Goal: Check status: Check status

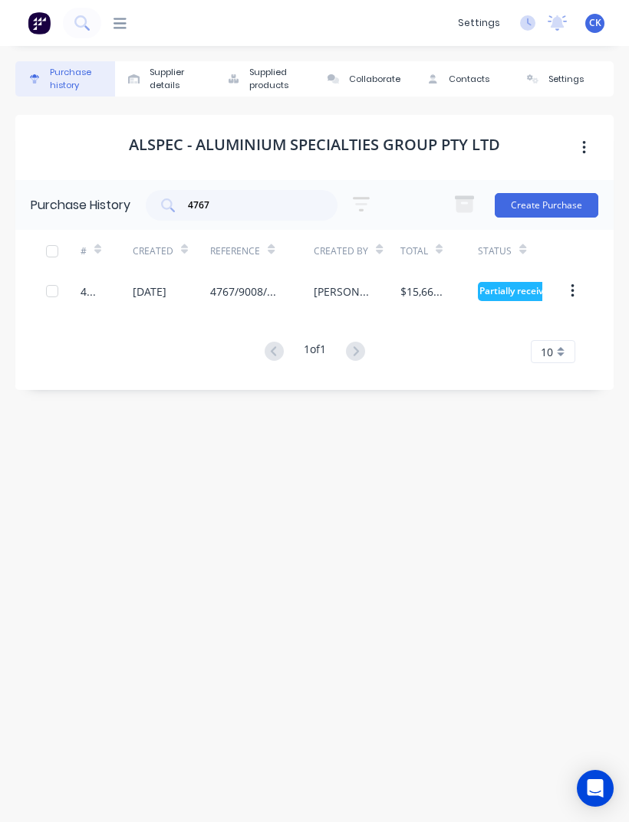
click at [293, 202] on input "4767" at bounding box center [249, 205] width 127 height 15
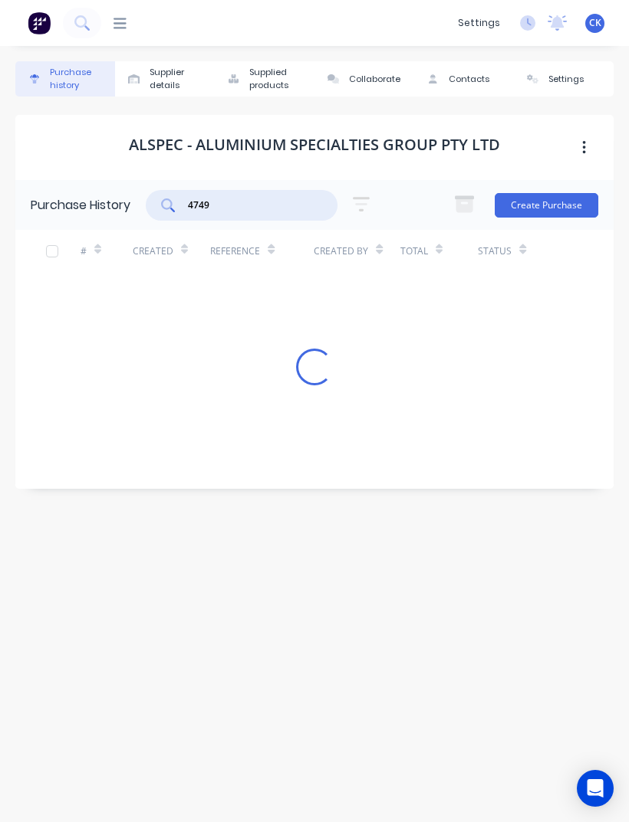
type input "4749"
click at [167, 212] on icon at bounding box center [168, 206] width 14 height 14
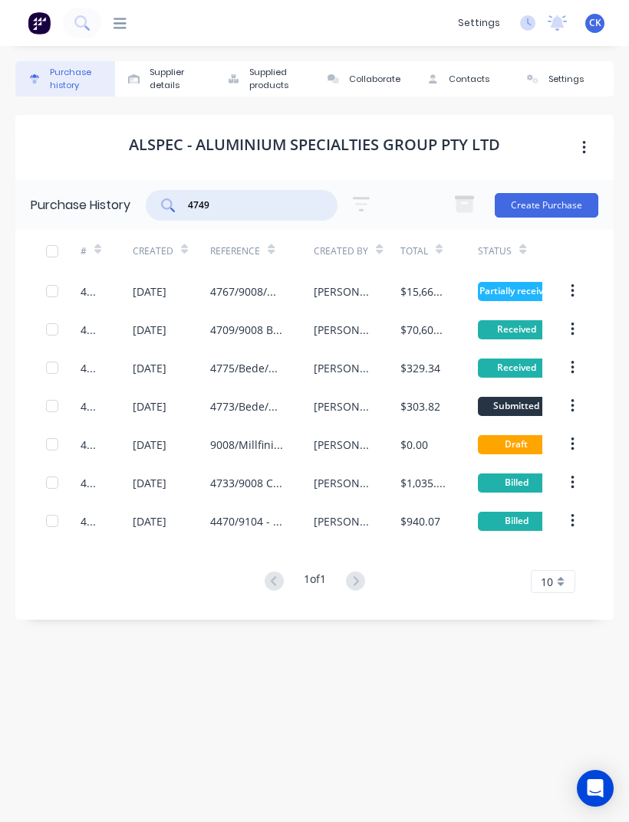
click at [71, 87] on div "Purchase history" at bounding box center [78, 79] width 57 height 26
click at [82, 81] on div "Purchase history" at bounding box center [78, 79] width 57 height 26
click at [143, 31] on div "dashboard products sales purchasing productivity dashboard products Product Cat…" at bounding box center [314, 23] width 629 height 46
click at [117, 31] on icon at bounding box center [119, 23] width 13 height 15
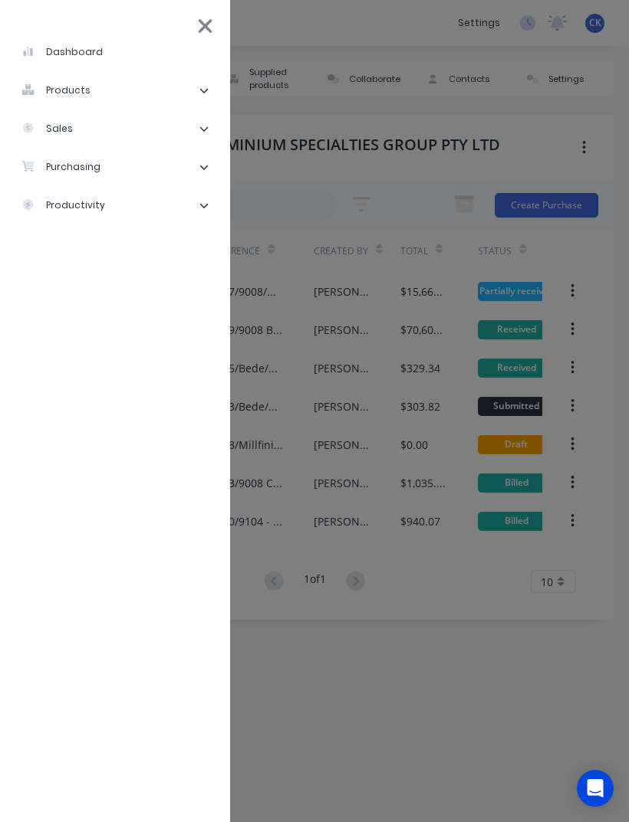
click at [32, 38] on li "dashboard" at bounding box center [114, 52] width 205 height 38
click at [145, 167] on li "purchasing" at bounding box center [114, 167] width 205 height 38
click at [130, 211] on div "Purchase Orders" at bounding box center [87, 206] width 106 height 14
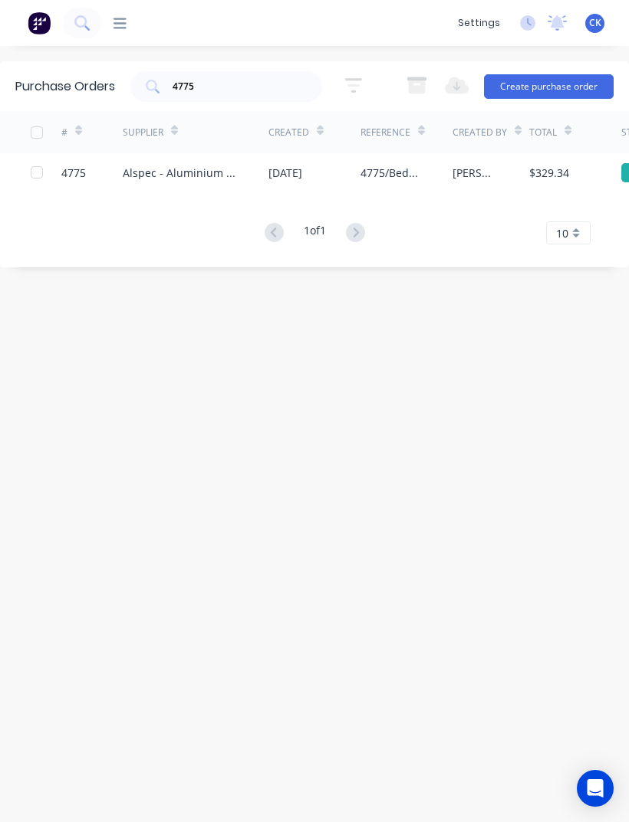
click at [285, 94] on input "4775" at bounding box center [234, 86] width 127 height 15
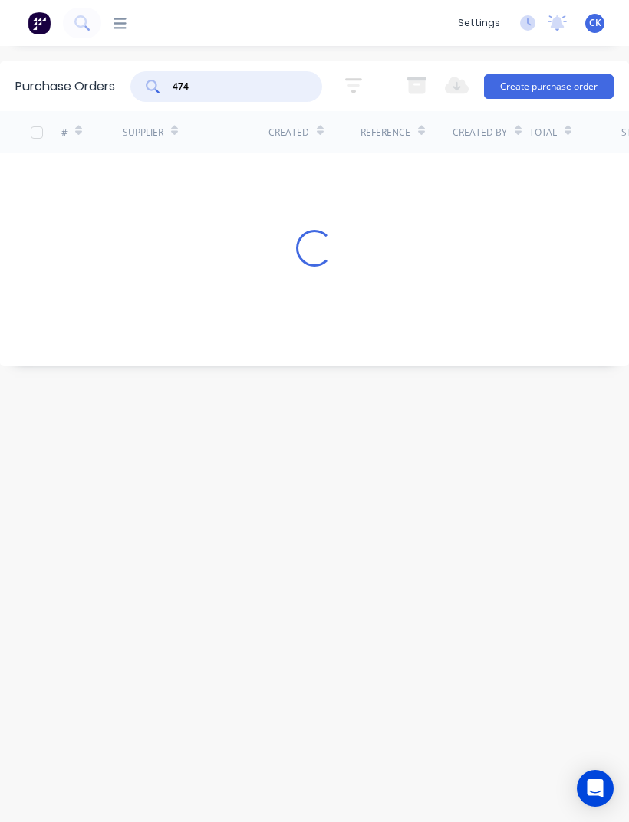
type input "4749"
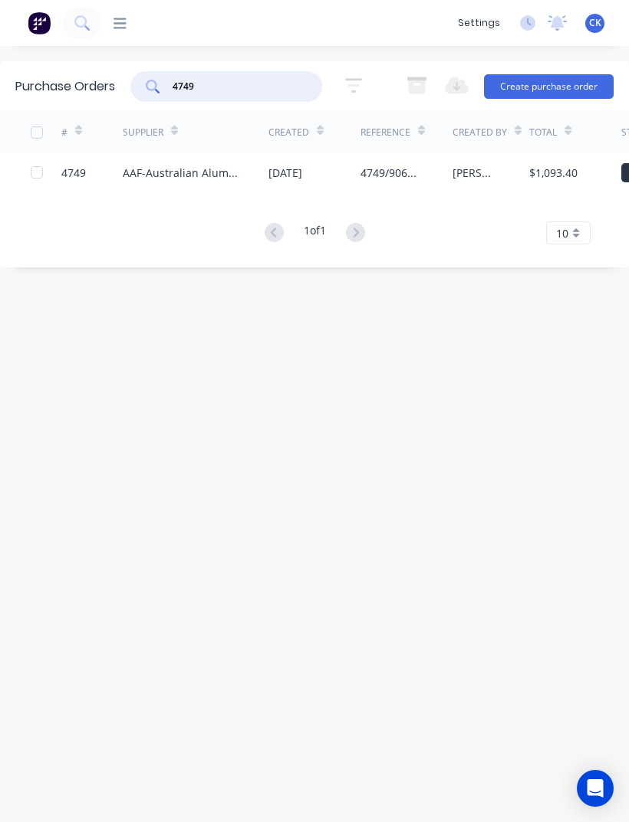
click at [358, 174] on div "[DATE]" at bounding box center [314, 172] width 92 height 38
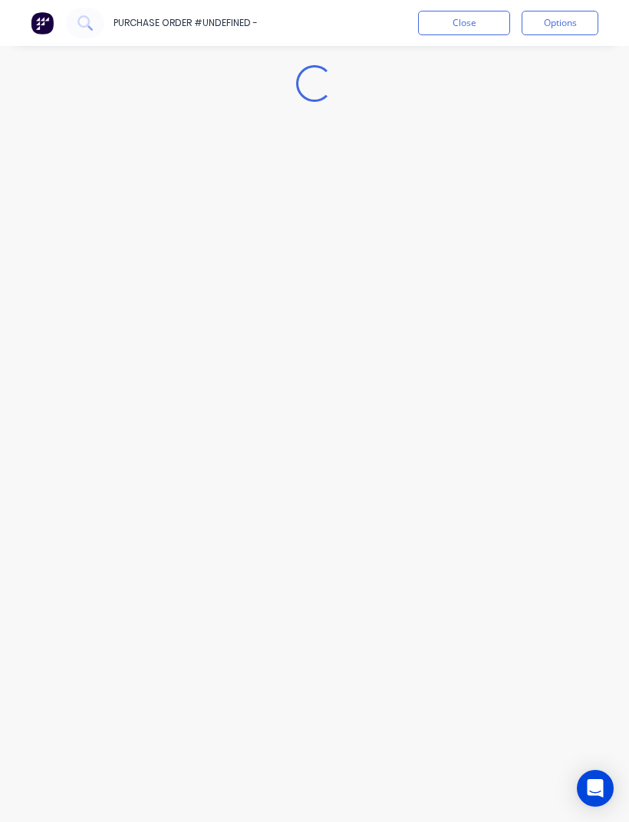
type textarea "x"
